Goal: Task Accomplishment & Management: Use online tool/utility

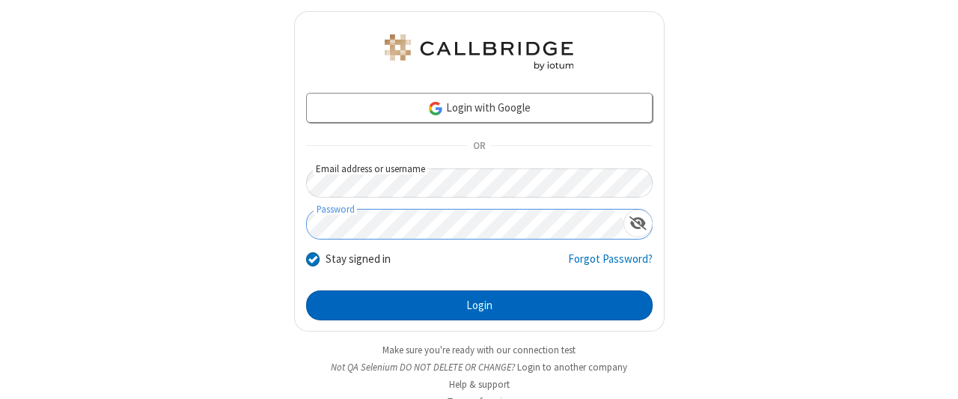
click at [473, 303] on button "Login" at bounding box center [479, 305] width 347 height 30
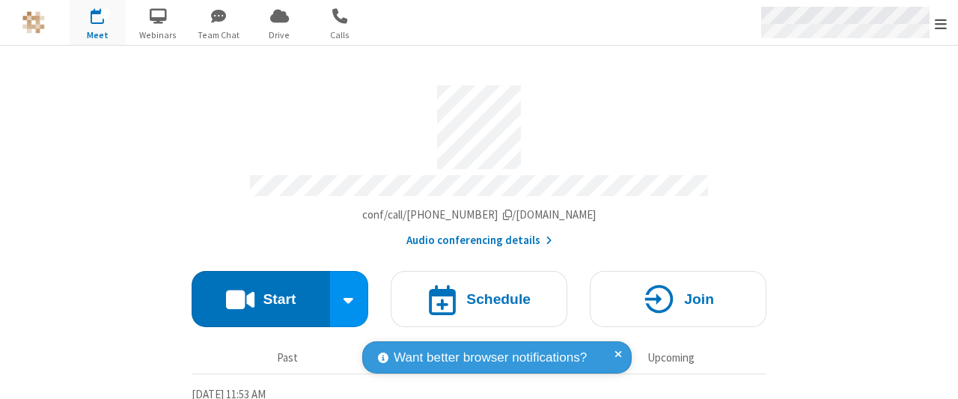
click at [941, 23] on span "Open menu" at bounding box center [941, 23] width 12 height 15
click at [279, 34] on span "Drive" at bounding box center [280, 34] width 56 height 13
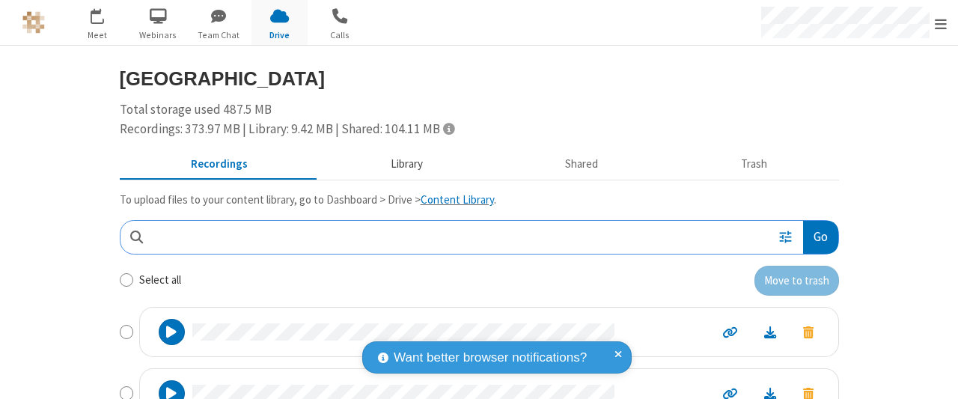
click at [399, 164] on button "Library" at bounding box center [406, 164] width 175 height 28
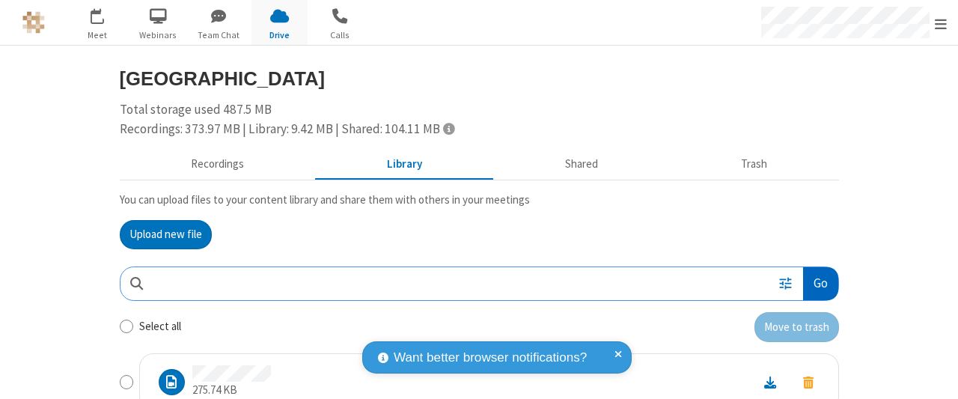
click at [814, 282] on button "Go" at bounding box center [820, 284] width 34 height 34
click at [159, 234] on button "Upload new file" at bounding box center [166, 235] width 92 height 30
